Goal: Transaction & Acquisition: Download file/media

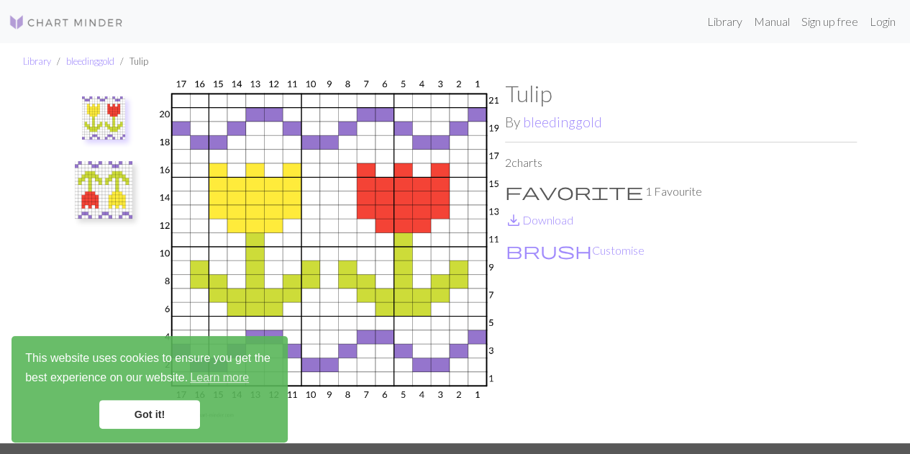
click at [170, 412] on link "Got it!" at bounding box center [149, 414] width 101 height 29
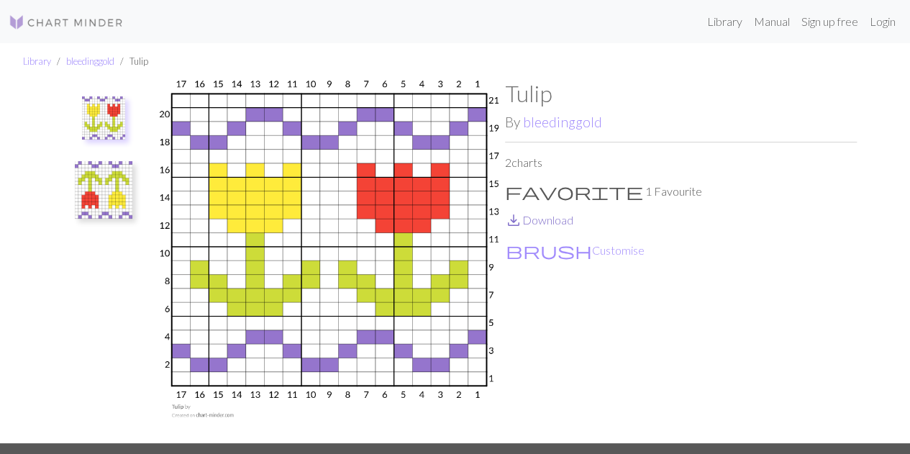
click at [515, 220] on span "save_alt" at bounding box center [513, 220] width 17 height 20
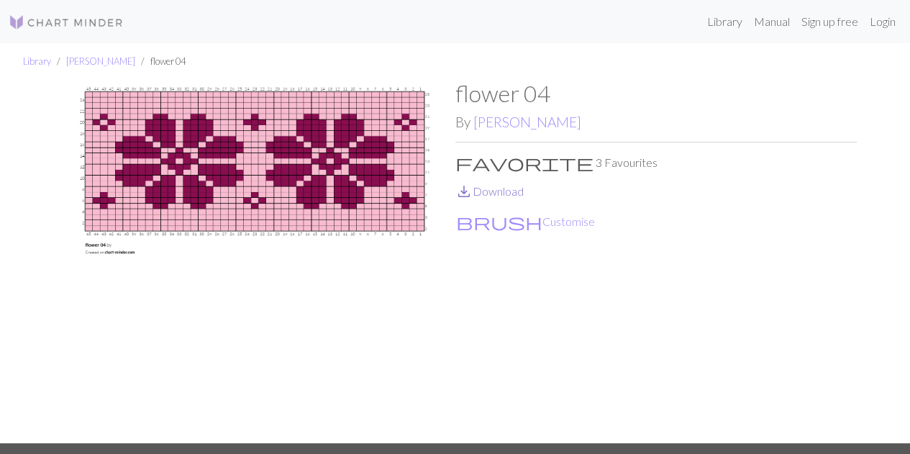
click at [503, 191] on link "save_alt Download" at bounding box center [489, 191] width 68 height 14
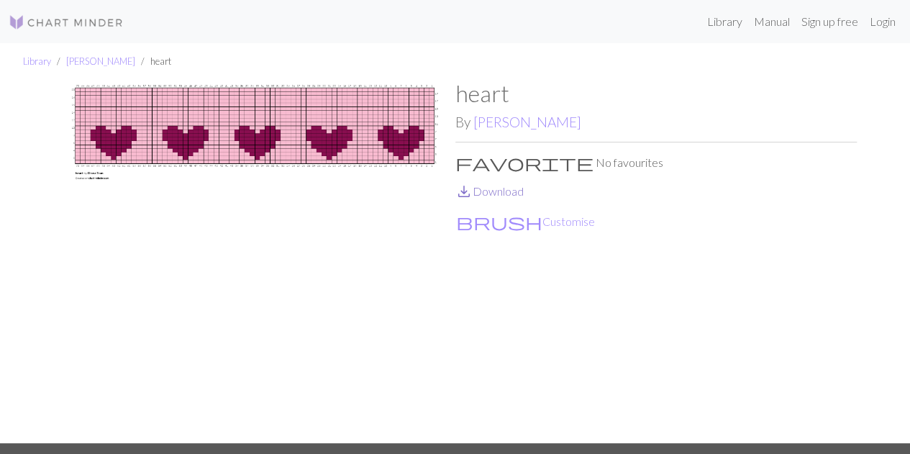
click at [479, 193] on link "save_alt Download" at bounding box center [489, 191] width 68 height 14
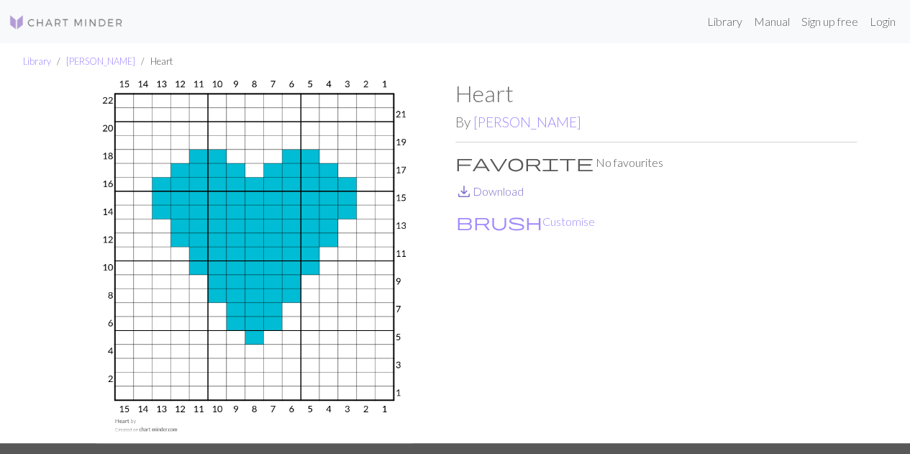
click at [495, 191] on link "save_alt Download" at bounding box center [489, 191] width 68 height 14
